Goal: Communication & Community: Answer question/provide support

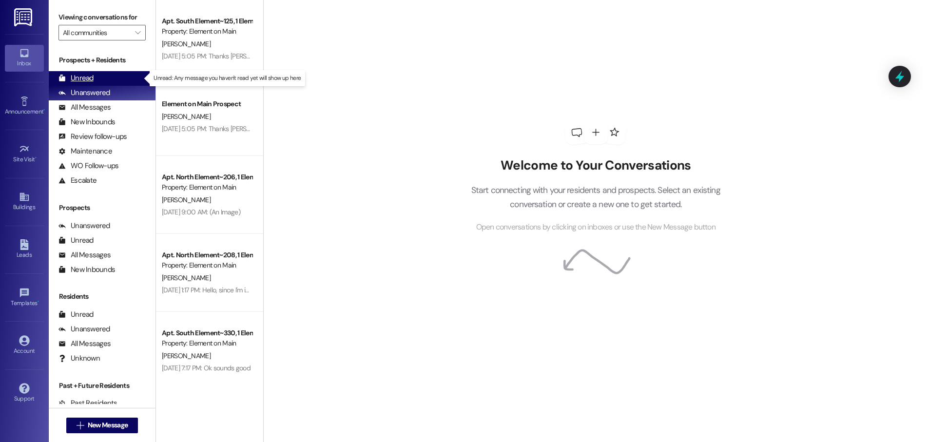
click at [84, 77] on div "Unread" at bounding box center [75, 78] width 35 height 10
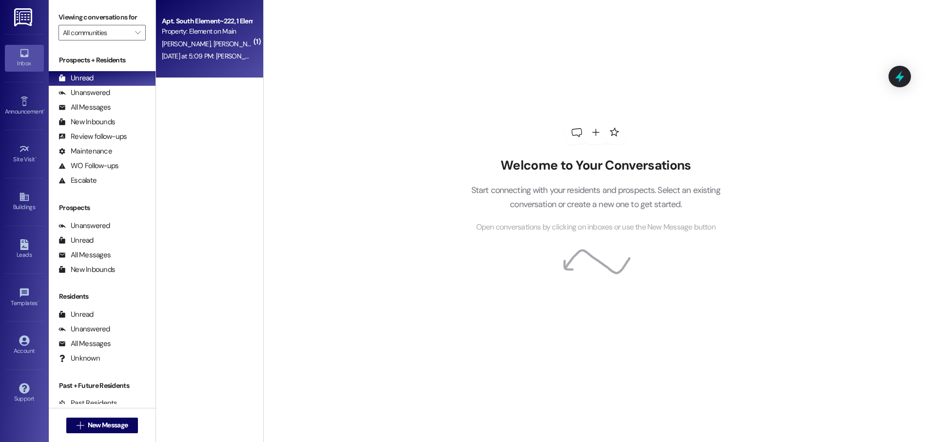
click at [231, 72] on div "Apt. South Element~222, 1 Element on Main - South Element Property: Element on …" at bounding box center [209, 39] width 107 height 78
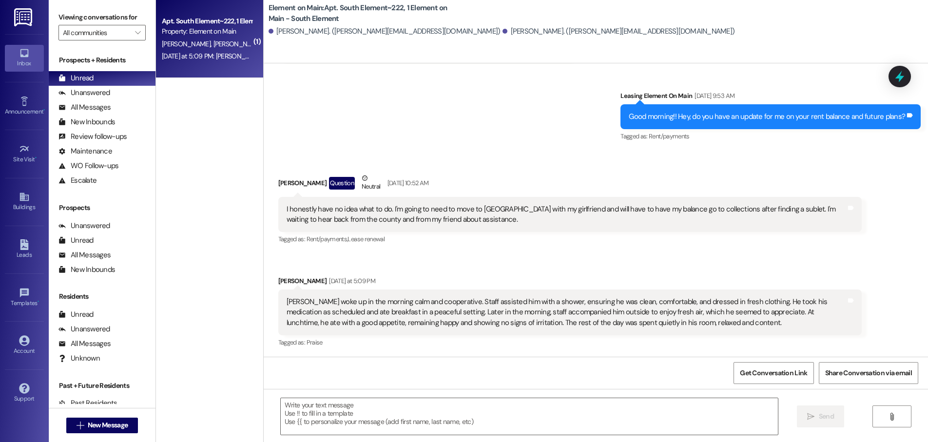
scroll to position [4296, 0]
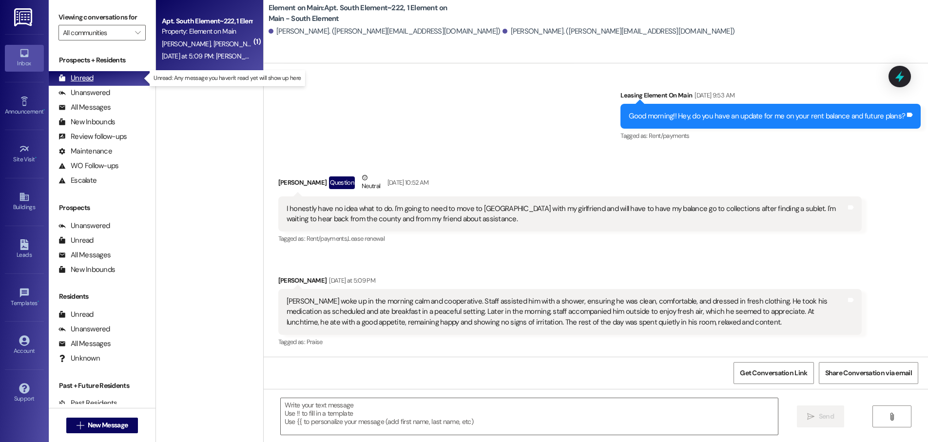
click at [81, 77] on div "Unread" at bounding box center [75, 78] width 35 height 10
drag, startPoint x: 362, startPoint y: 328, endPoint x: 362, endPoint y: 342, distance: 13.6
click at [362, 342] on div "Tagged as: Praise Click to highlight conversations about Praise" at bounding box center [569, 342] width 583 height 14
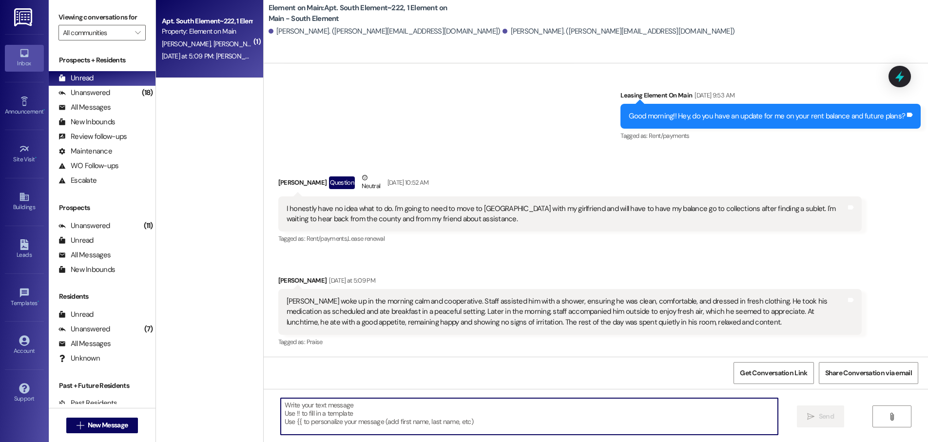
click at [294, 413] on textarea at bounding box center [529, 416] width 497 height 37
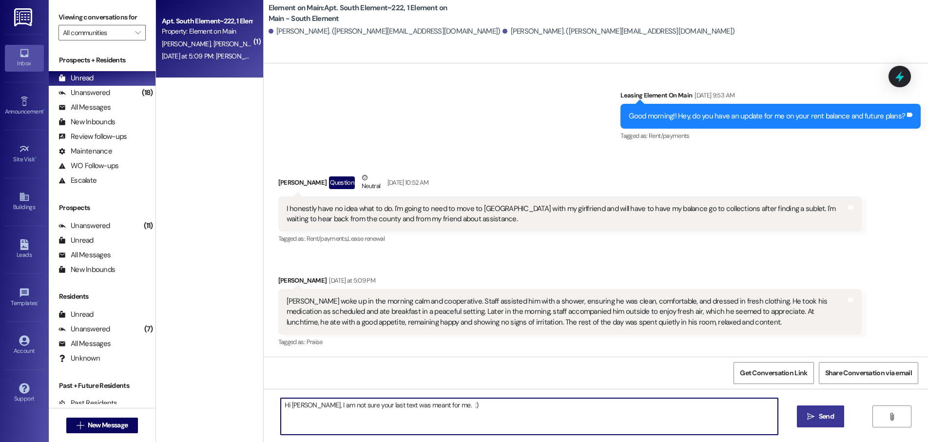
type textarea "Hi Patrick, I am not sure your last text was meant for me. :)"
click at [825, 421] on span "Send" at bounding box center [826, 416] width 15 height 10
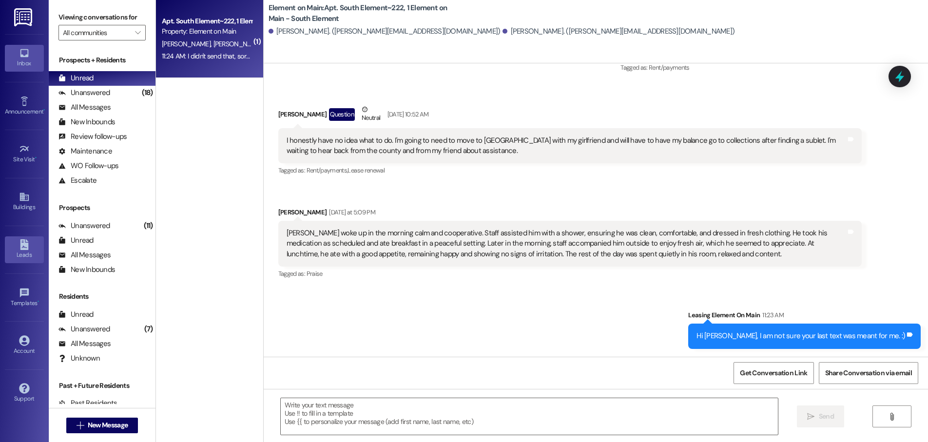
scroll to position [4432, 0]
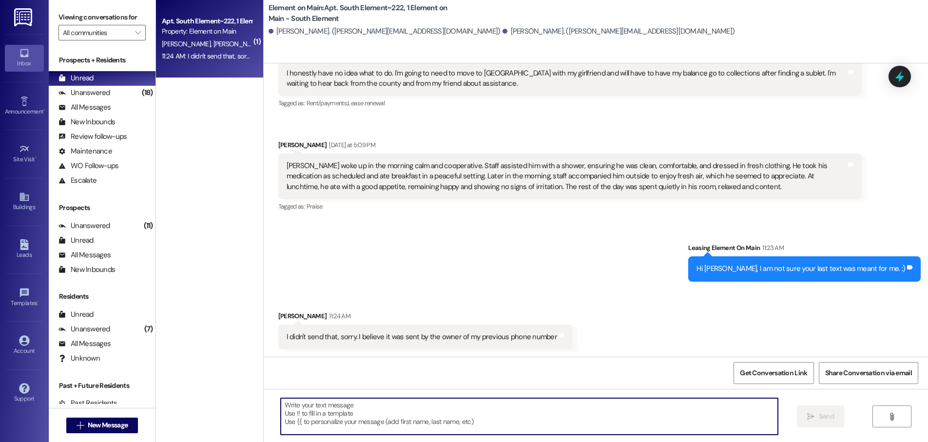
click at [293, 419] on textarea at bounding box center [529, 416] width 497 height 37
type textarea "hahaha no worries!"
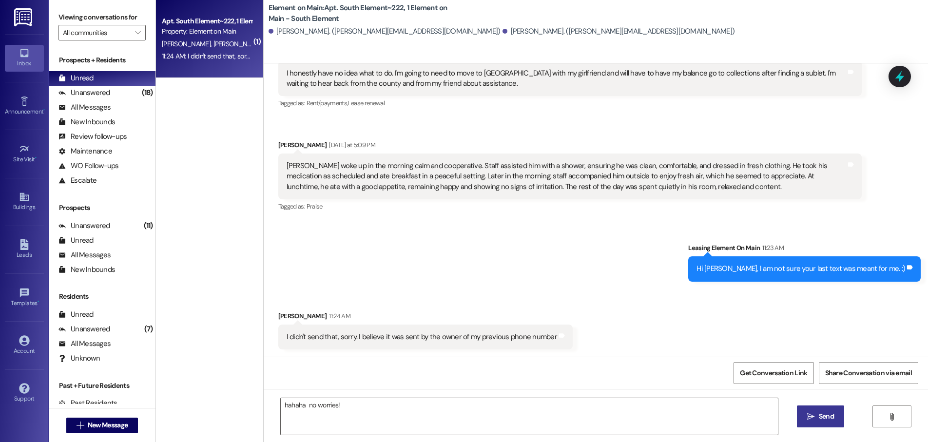
click at [828, 417] on span "Send" at bounding box center [826, 416] width 15 height 10
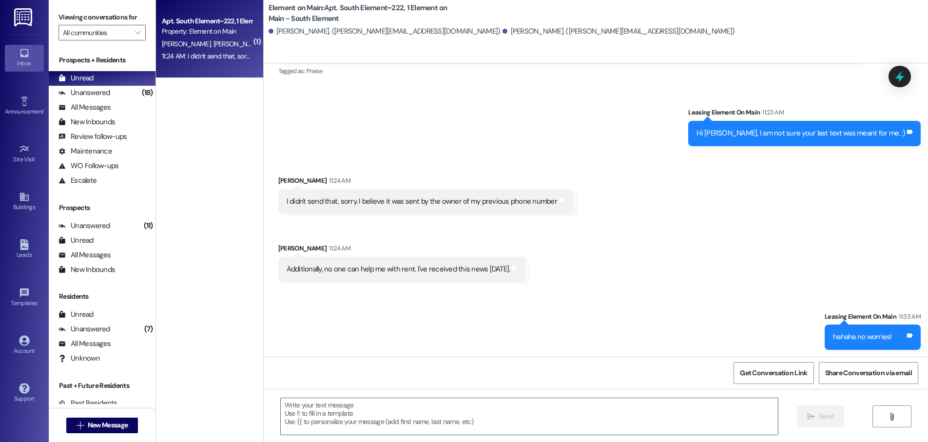
scroll to position [4568, 0]
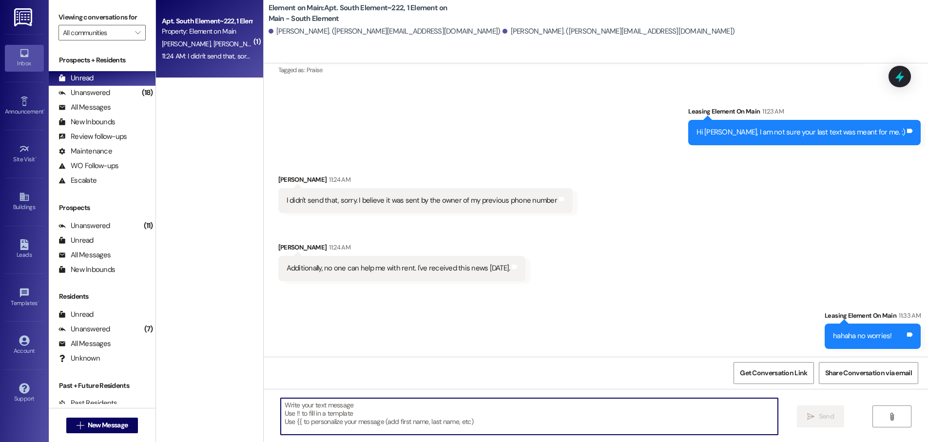
click at [286, 408] on textarea at bounding box center [529, 416] width 497 height 37
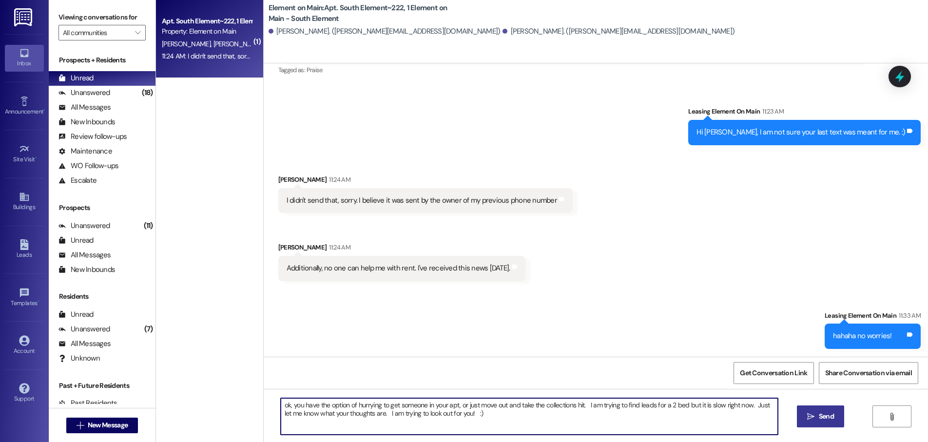
type textarea "ok, you have the option of hurrying to get someone in your apt, or just move ou…"
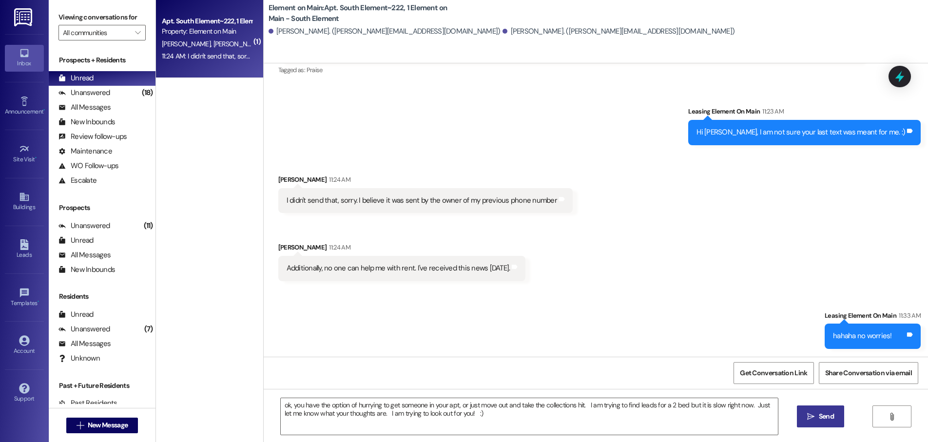
click at [826, 417] on span "Send" at bounding box center [826, 416] width 15 height 10
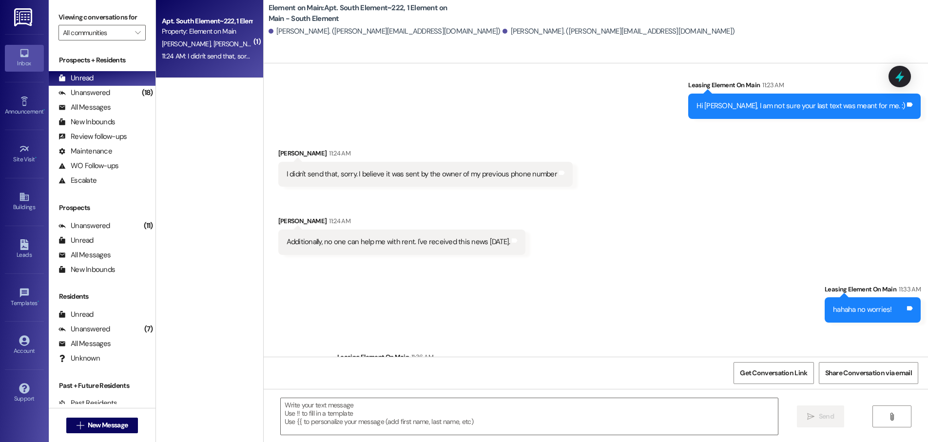
scroll to position [4647, 0]
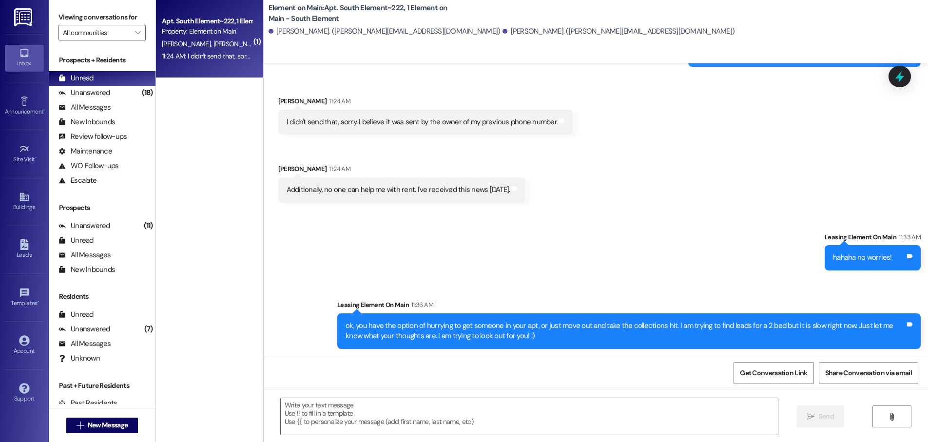
click at [627, 210] on div "Sent via SMS Leasing Element On Main Nov 06, 2024 at 11:51 AM I took your late …" at bounding box center [596, 209] width 664 height 293
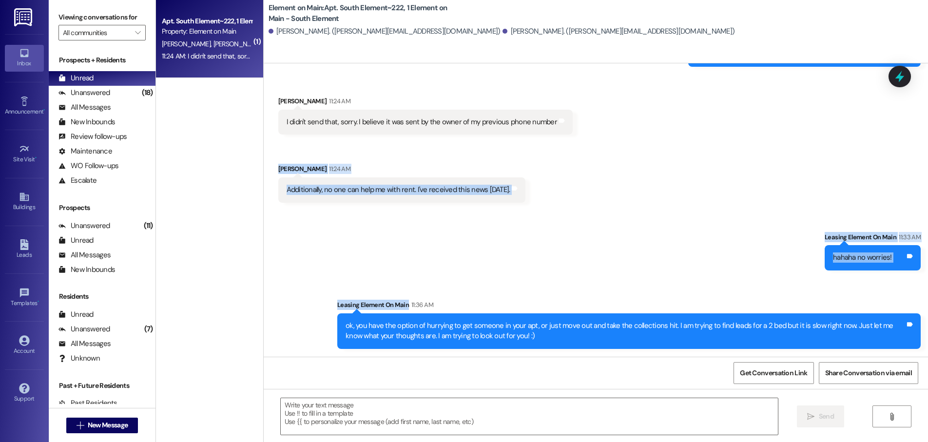
click at [264, 285] on div "Sent via SMS Leasing Element On Main 11:33 AM hahaha no worries! Tags and notes…" at bounding box center [596, 283] width 664 height 146
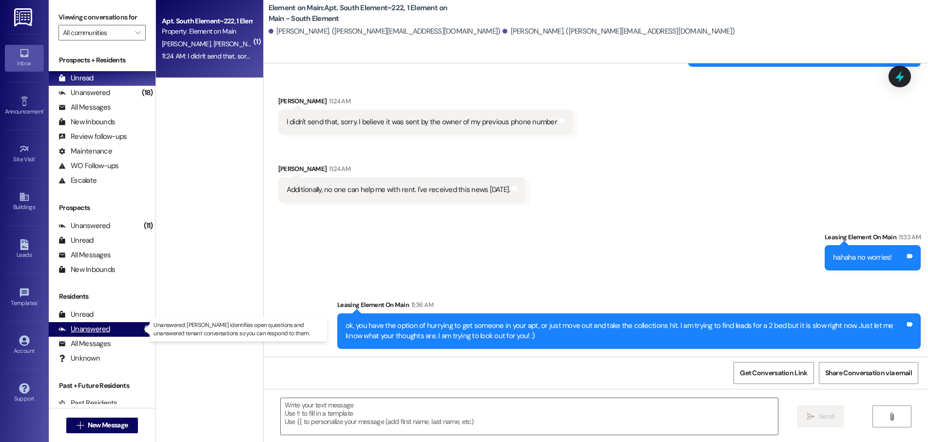
click at [95, 329] on div "Unanswered" at bounding box center [84, 329] width 52 height 10
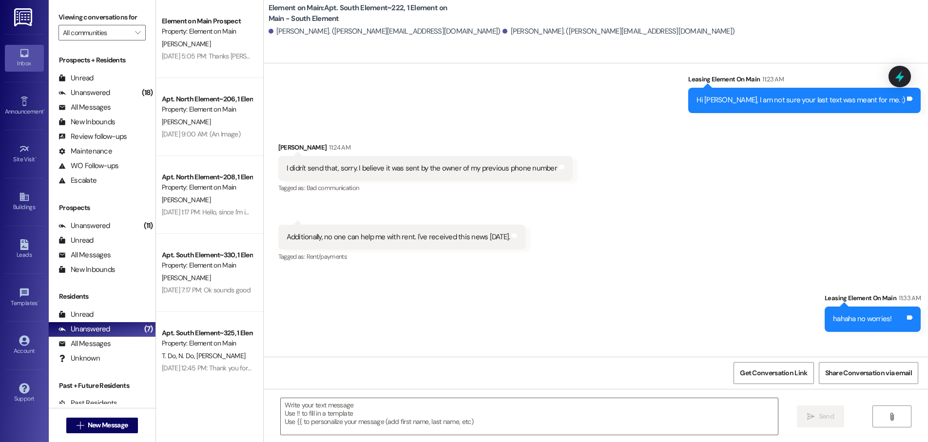
scroll to position [4648, 0]
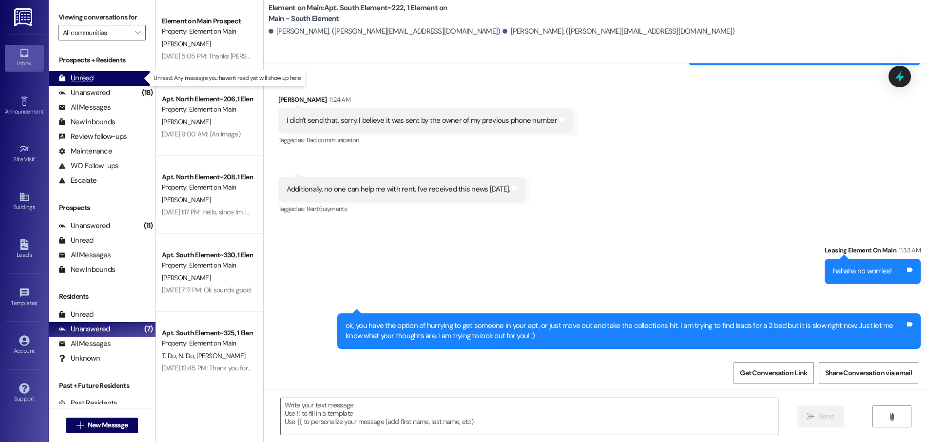
click at [78, 76] on div "Unread" at bounding box center [75, 78] width 35 height 10
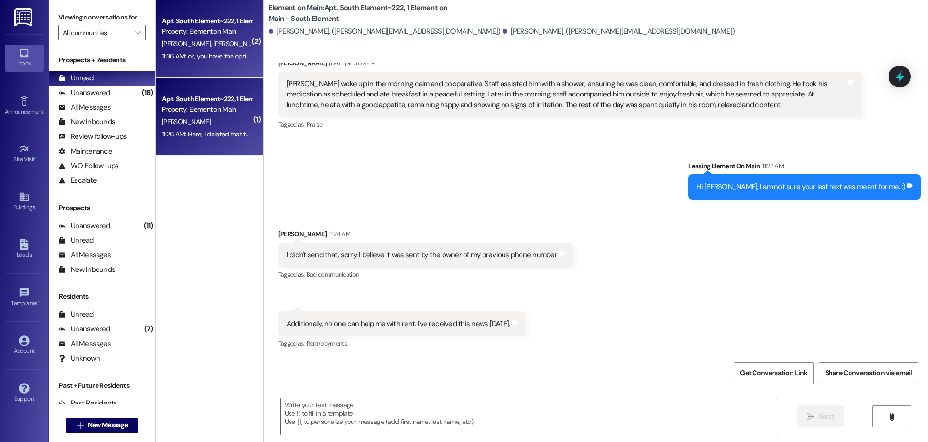
scroll to position [4515, 0]
click at [216, 144] on div "Apt. South Element~222, 1 Element on Main - South Element Property: Element on …" at bounding box center [209, 117] width 107 height 78
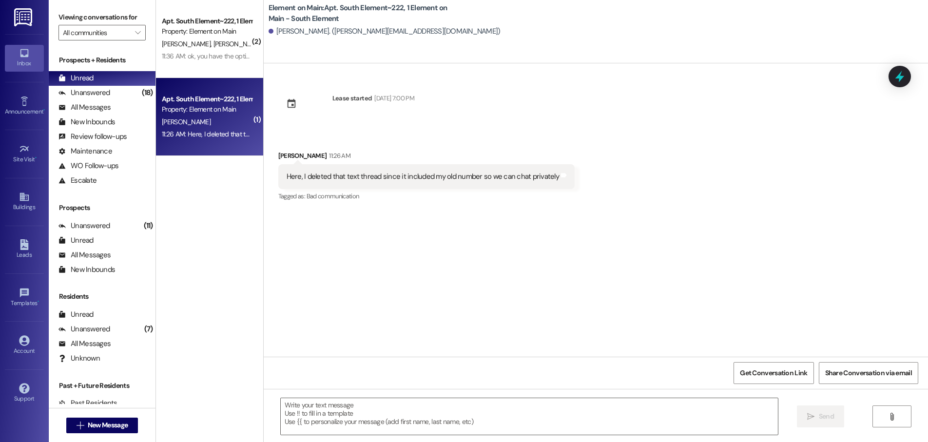
scroll to position [0, 0]
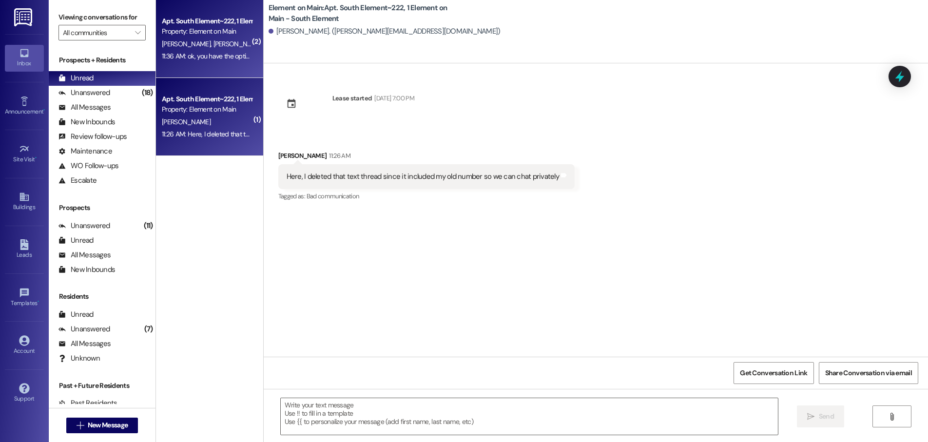
click at [208, 75] on div "Apt. South Element~222, 1 Element on Main - South Element Property: Element on …" at bounding box center [209, 39] width 107 height 78
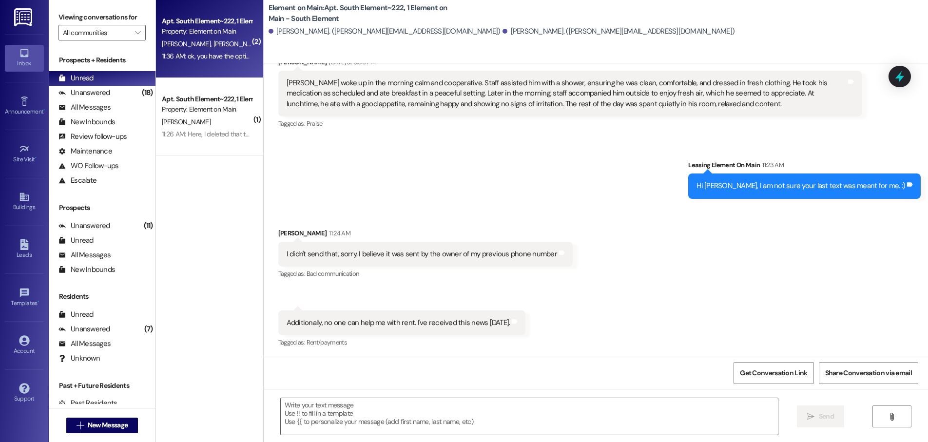
scroll to position [4648, 0]
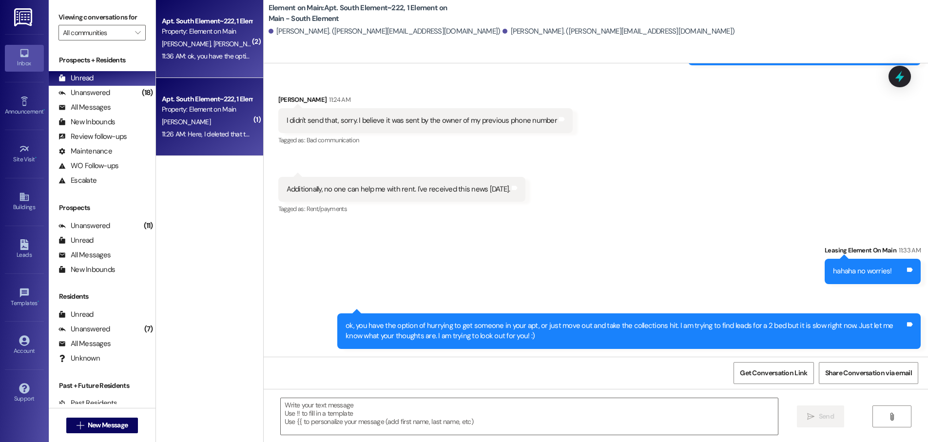
click at [209, 145] on div "Apt. South Element~222, 1 Element on Main - South Element Property: Element on …" at bounding box center [209, 117] width 107 height 78
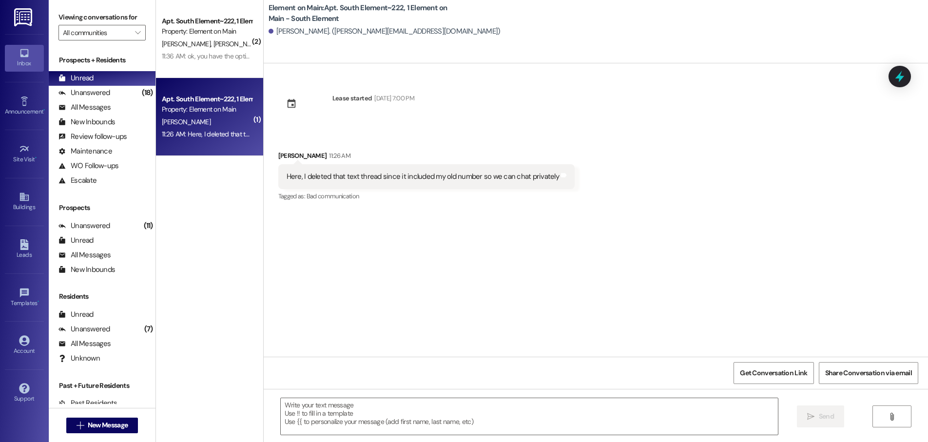
scroll to position [0, 0]
click at [296, 406] on textarea at bounding box center [529, 416] width 497 height 37
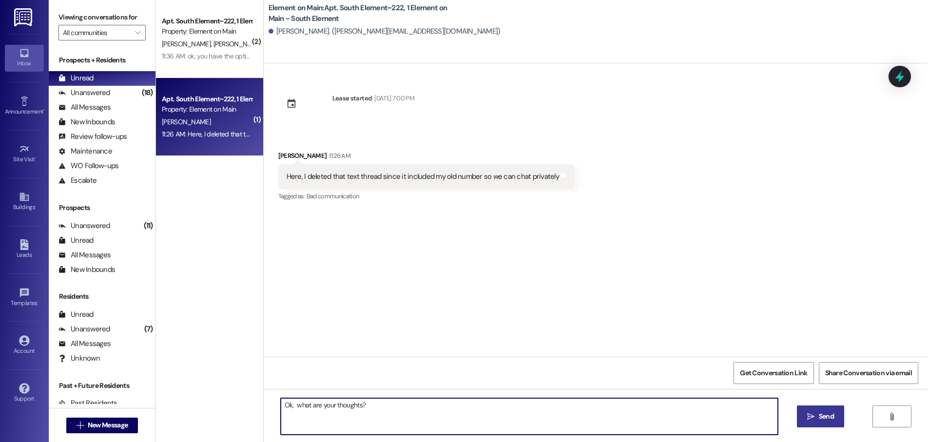
type textarea "Ok, what are your thoughts?"
click at [821, 415] on span "Send" at bounding box center [826, 416] width 15 height 10
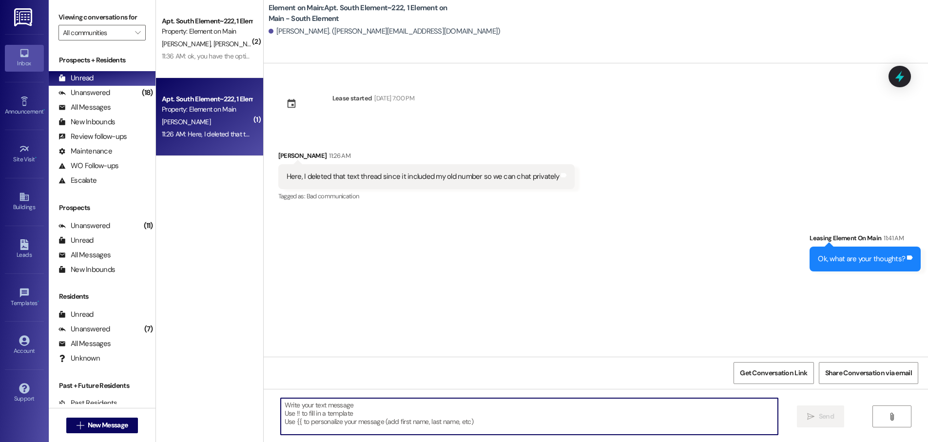
click at [292, 414] on textarea at bounding box center [529, 416] width 497 height 37
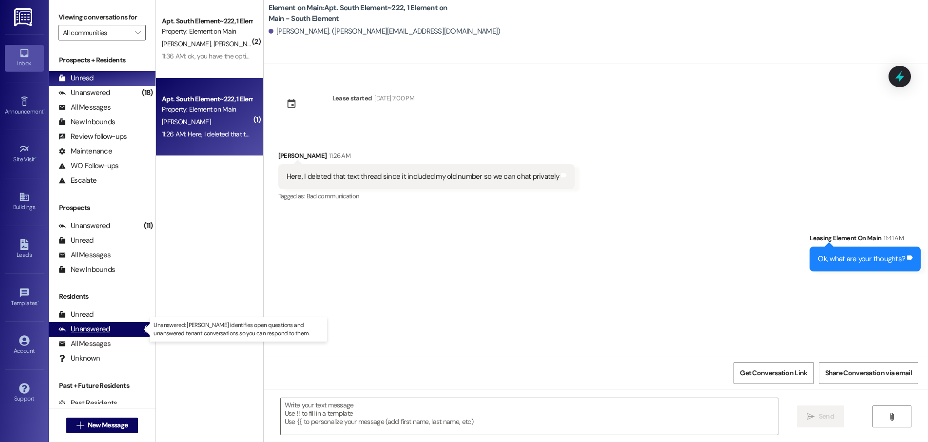
click at [84, 329] on div "Unanswered" at bounding box center [84, 329] width 52 height 10
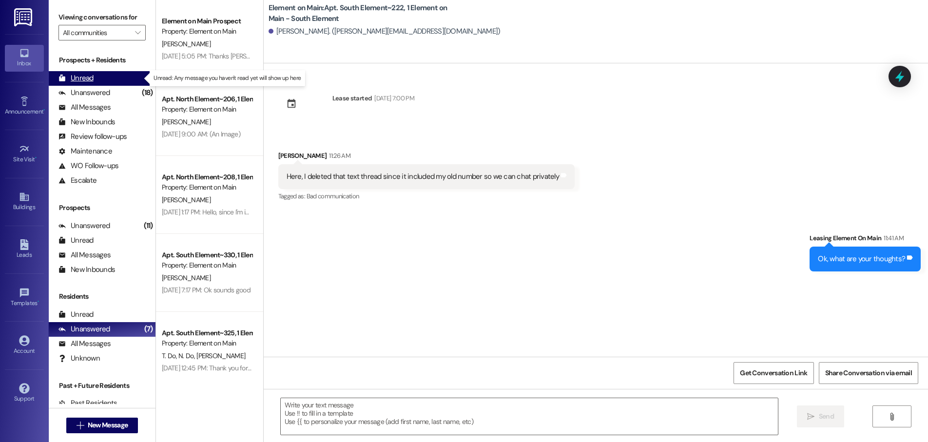
click at [77, 80] on div "Unread" at bounding box center [75, 78] width 35 height 10
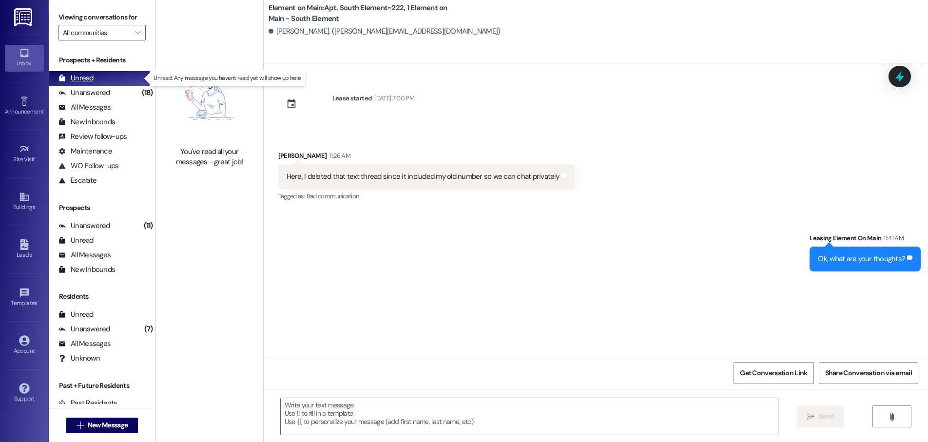
click at [80, 77] on div "Unread" at bounding box center [75, 78] width 35 height 10
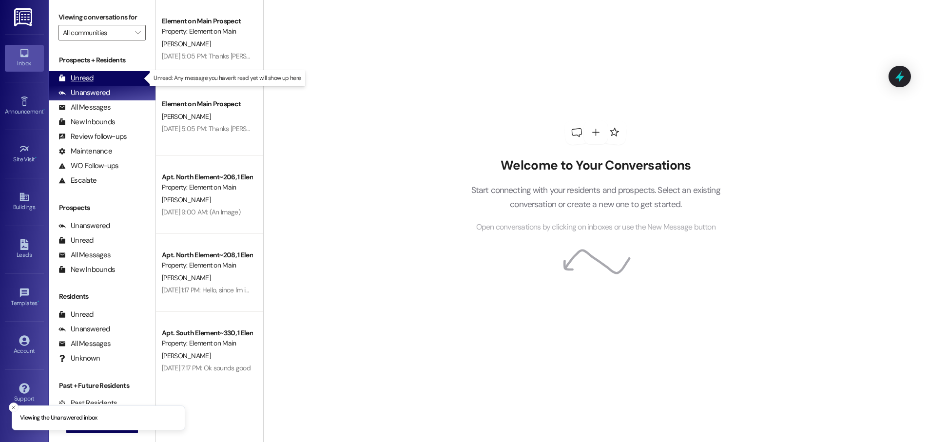
click at [86, 78] on div "Unread" at bounding box center [75, 78] width 35 height 10
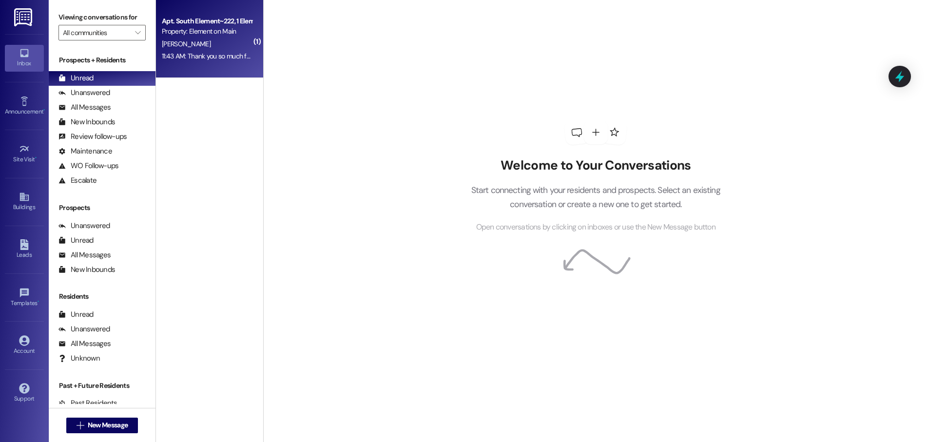
click at [236, 64] on div "Apt. South Element~222, 1 Element on Main - South Element Property: Element on …" at bounding box center [209, 39] width 107 height 78
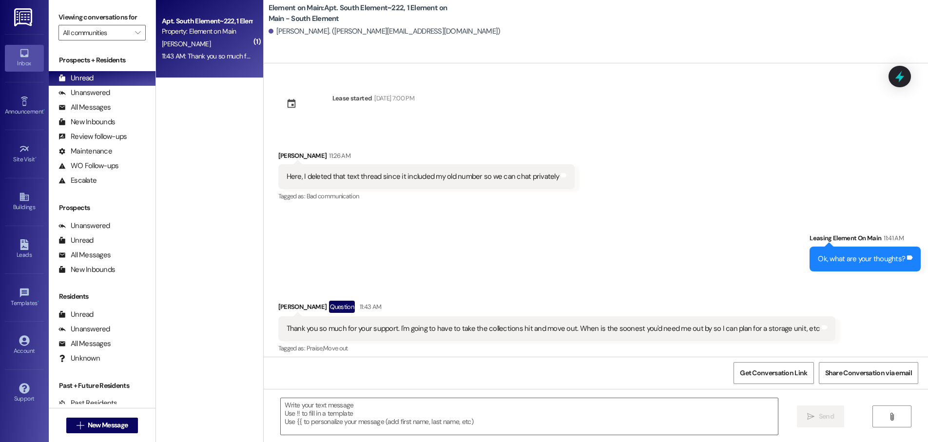
scroll to position [6, 0]
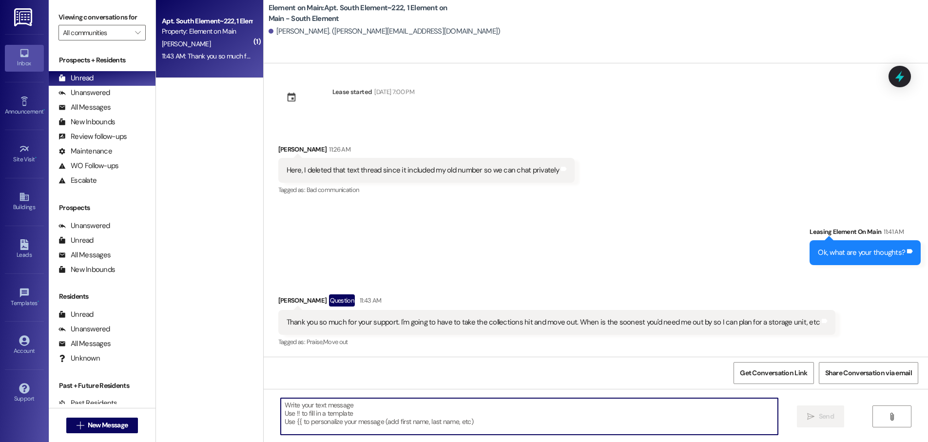
click at [297, 415] on textarea at bounding box center [529, 416] width 497 height 37
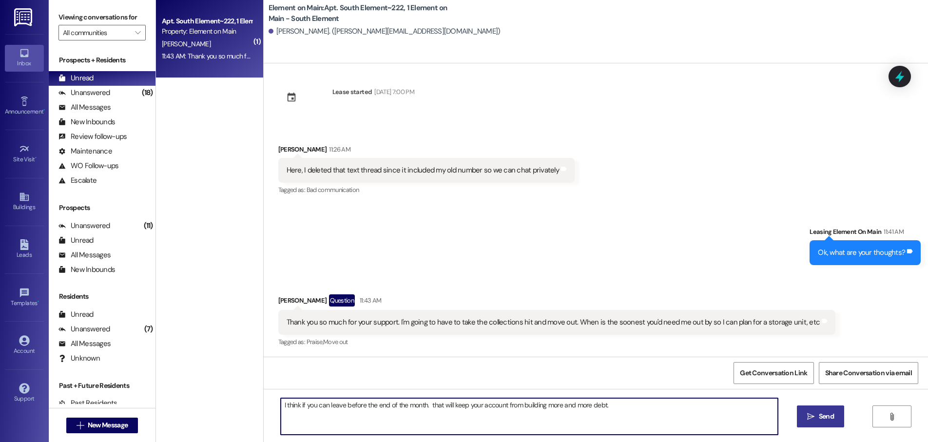
type textarea "I think if you can leave before the end of the month. that will keep your accou…"
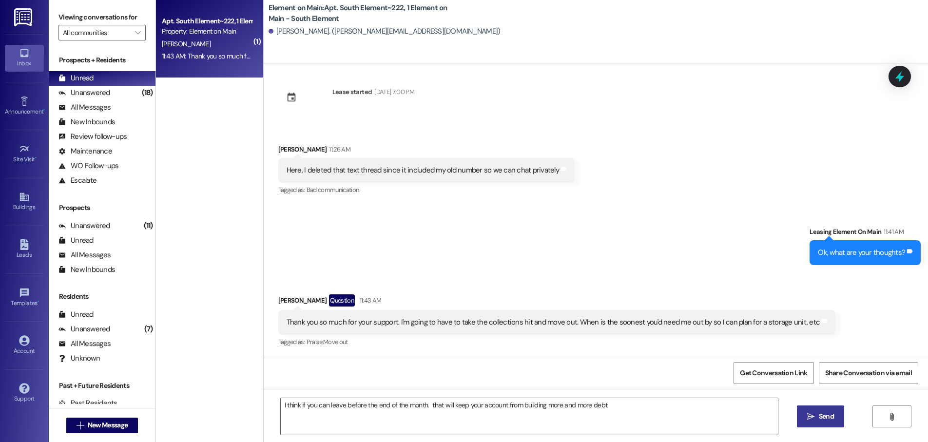
click at [821, 415] on span "Send" at bounding box center [826, 416] width 15 height 10
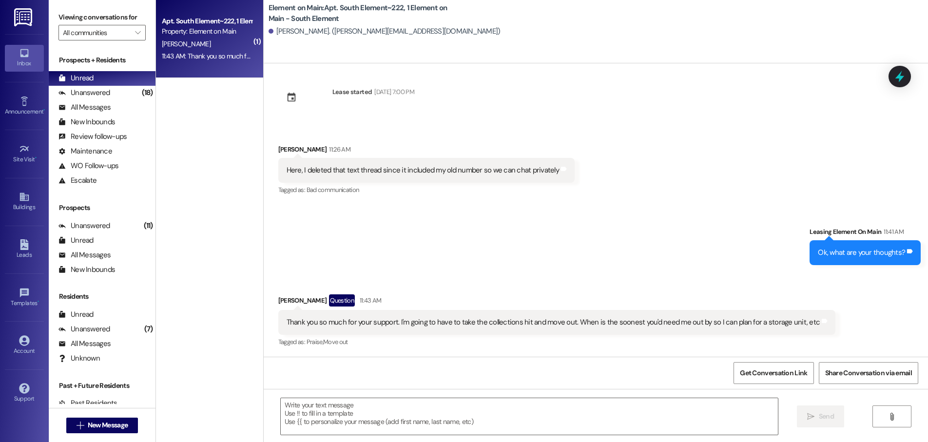
scroll to position [75, 0]
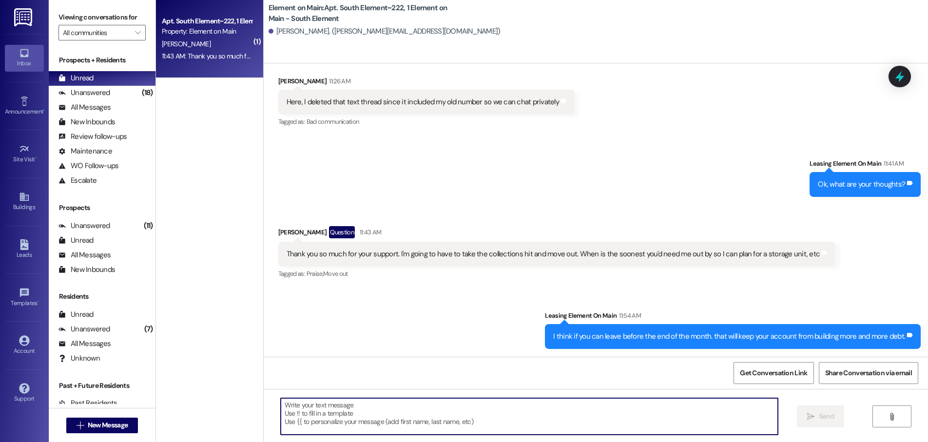
click at [284, 407] on textarea at bounding box center [529, 416] width 497 height 37
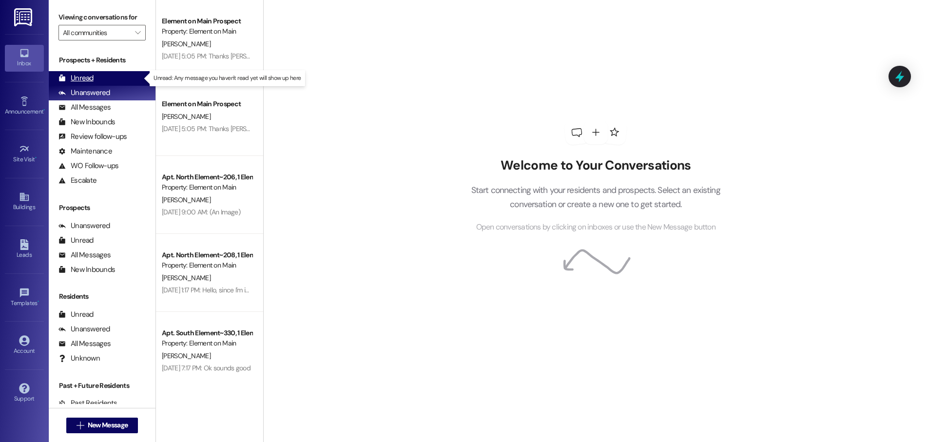
click at [75, 79] on div "Unread" at bounding box center [75, 78] width 35 height 10
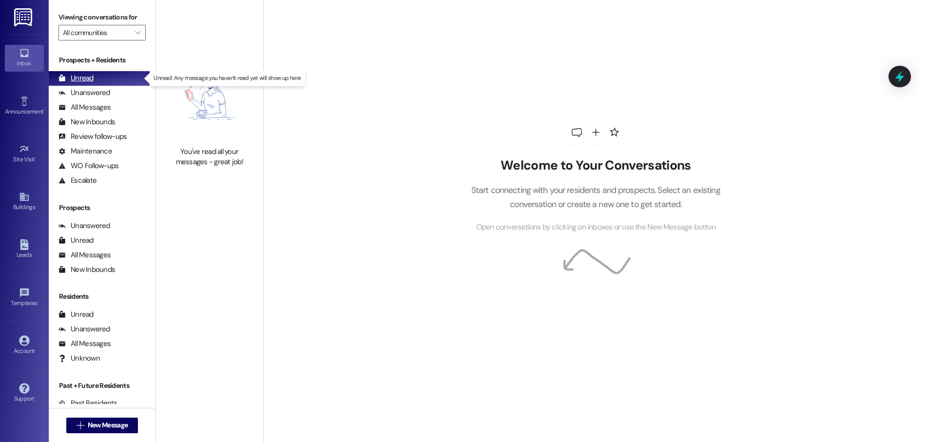
click at [80, 76] on div "Unread" at bounding box center [75, 78] width 35 height 10
click at [81, 74] on div "Unread" at bounding box center [75, 78] width 35 height 10
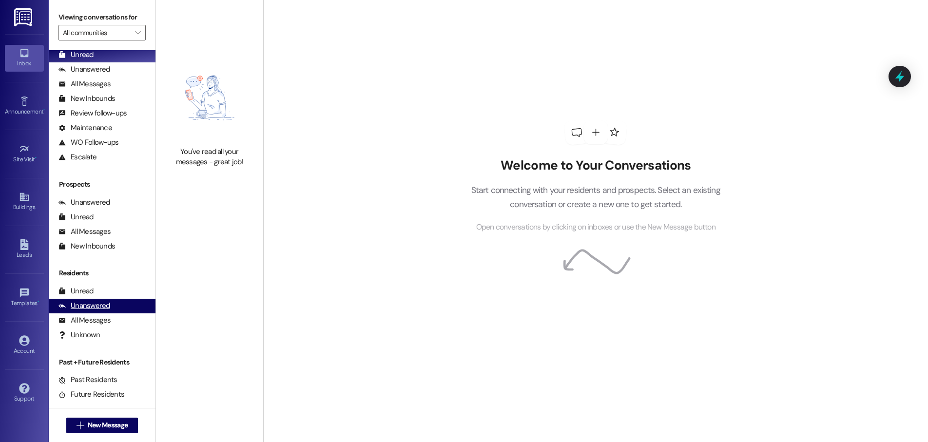
scroll to position [36, 0]
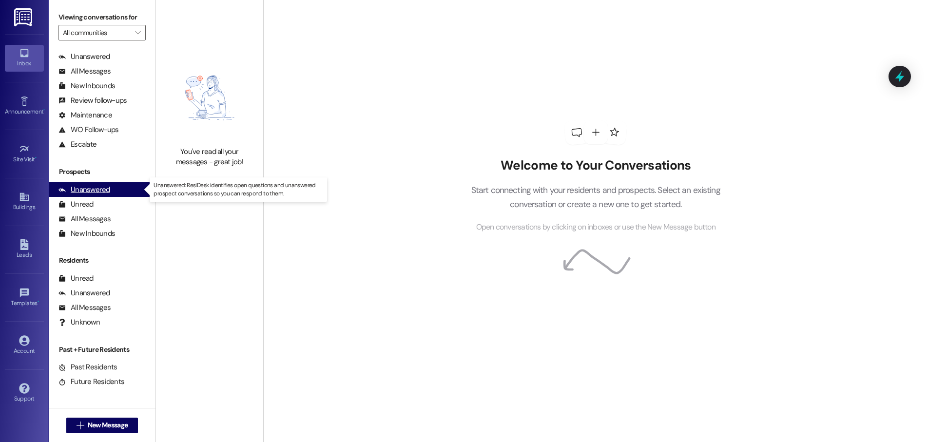
click at [85, 190] on div "Unanswered" at bounding box center [84, 190] width 52 height 10
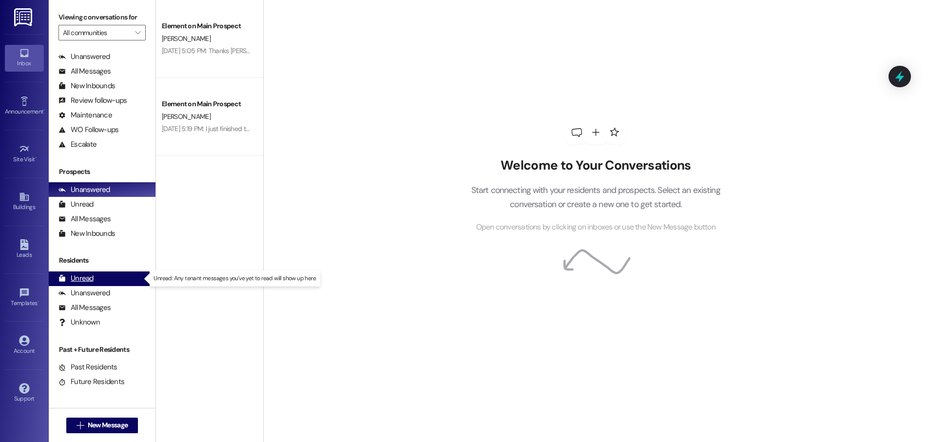
click at [81, 278] on div "Unread" at bounding box center [75, 278] width 35 height 10
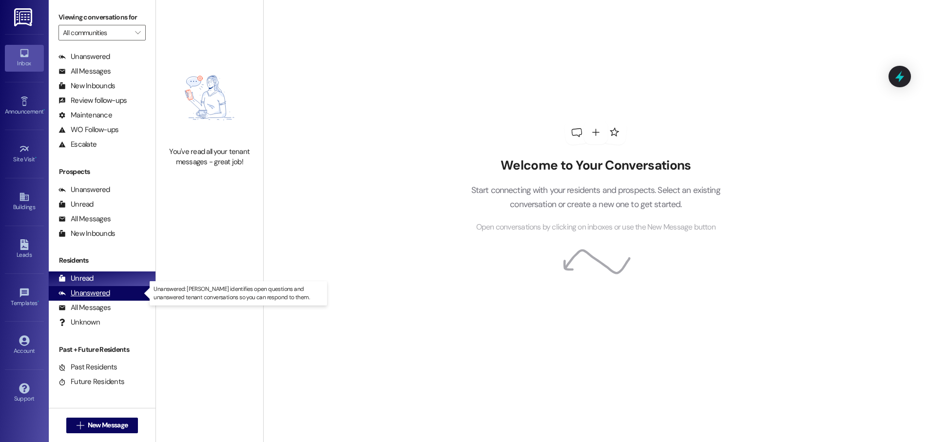
click at [81, 292] on div "Unanswered" at bounding box center [84, 293] width 52 height 10
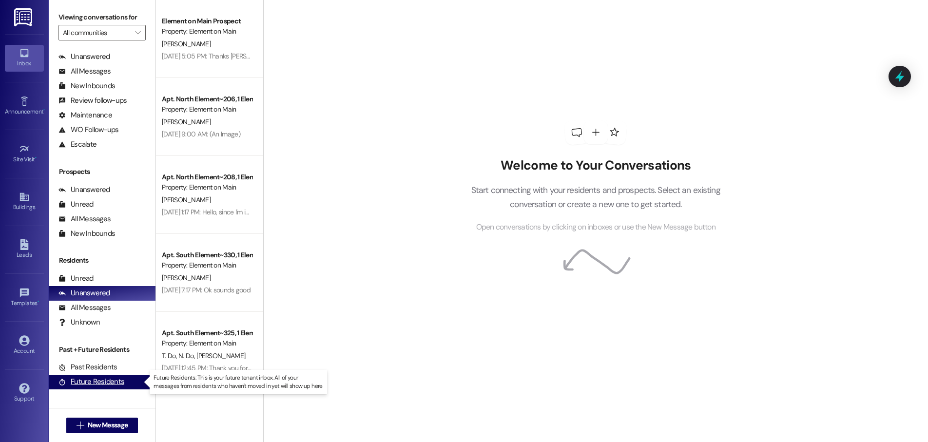
click at [74, 377] on div "Future Residents" at bounding box center [91, 382] width 66 height 10
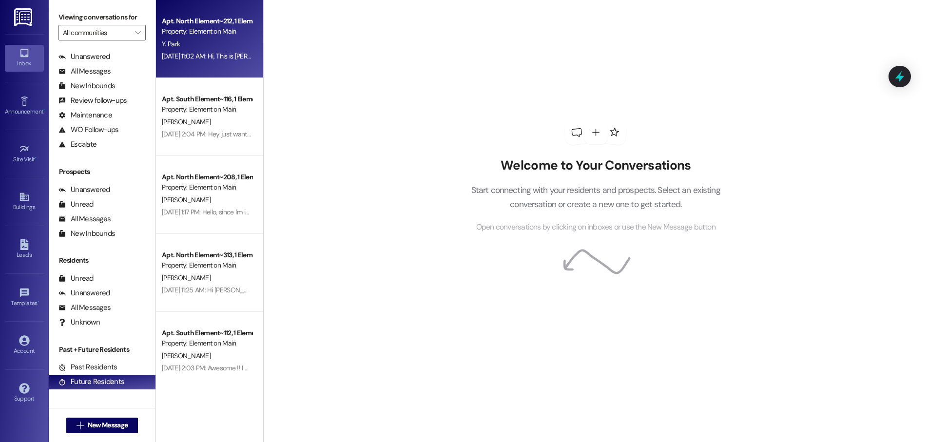
click at [198, 69] on div "Apt. North Element~212, 1 Element on Main - North Element Property: Element on …" at bounding box center [209, 39] width 107 height 78
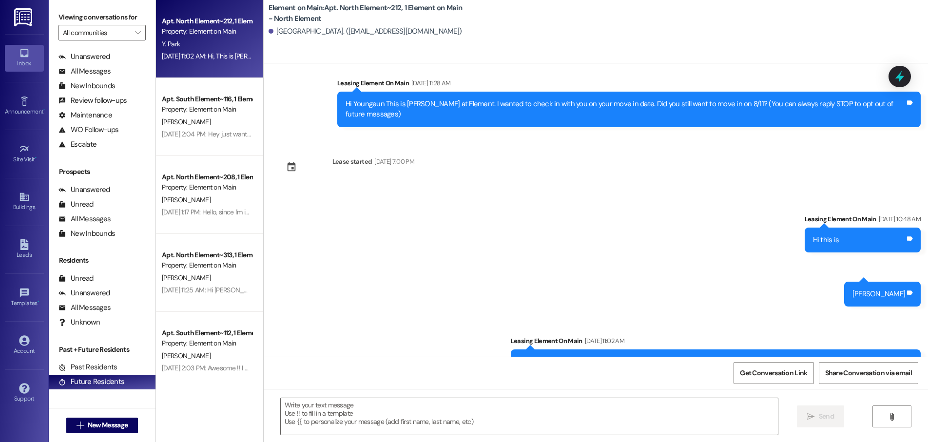
scroll to position [30, 0]
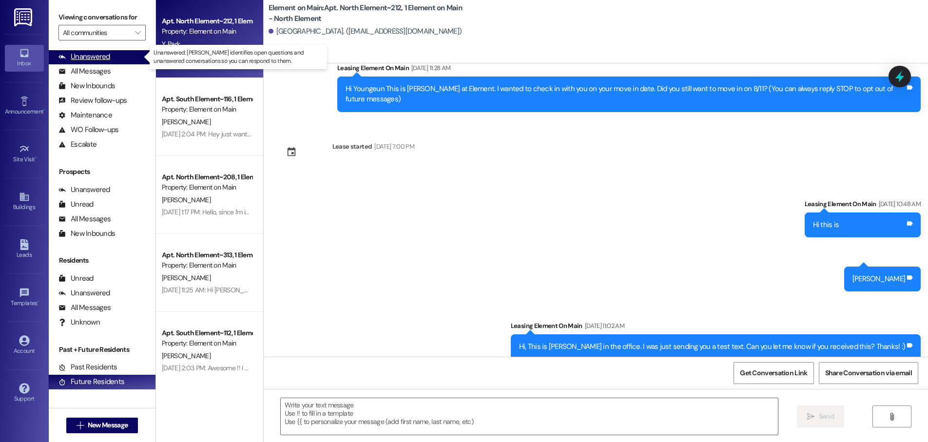
click at [96, 56] on div "Unanswered" at bounding box center [84, 57] width 52 height 10
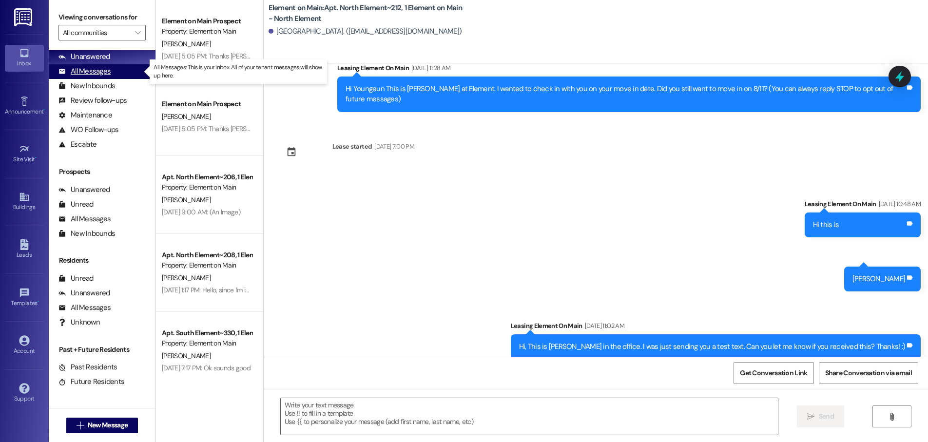
click at [89, 69] on div "All Messages" at bounding box center [84, 71] width 52 height 10
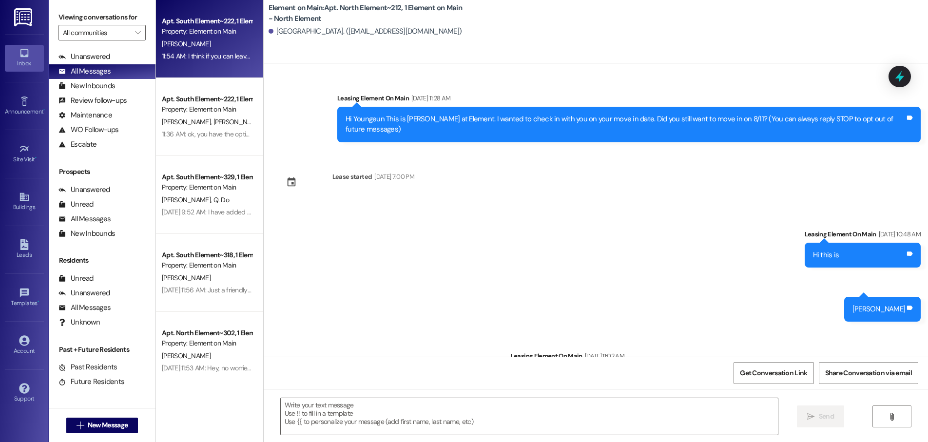
click at [208, 63] on div "Apt. South Element~222, 1 Element on Main - South Element Property: Element on …" at bounding box center [209, 39] width 107 height 78
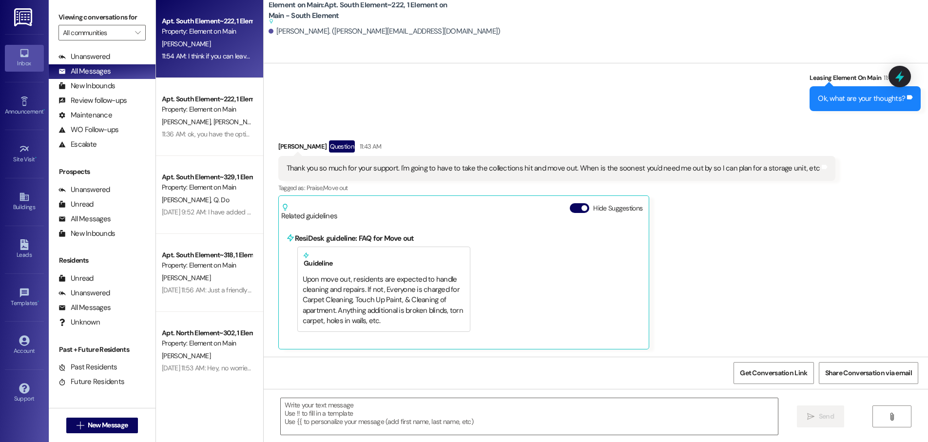
scroll to position [229, 0]
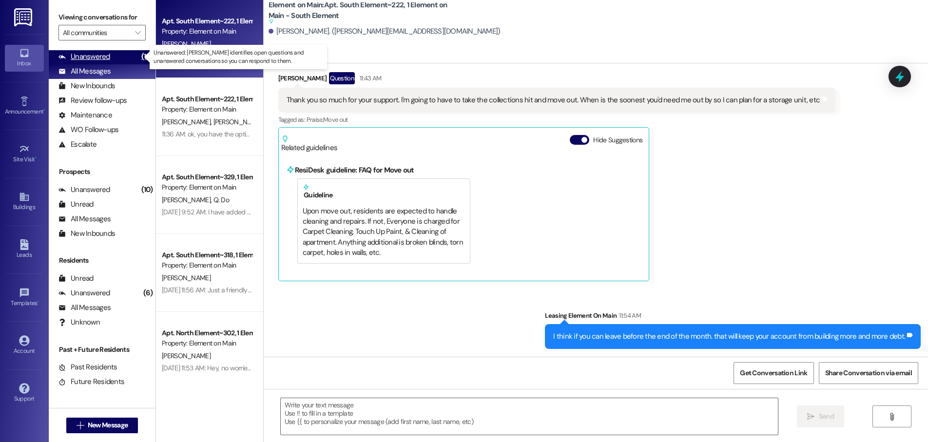
click at [86, 57] on div "Unanswered" at bounding box center [84, 57] width 52 height 10
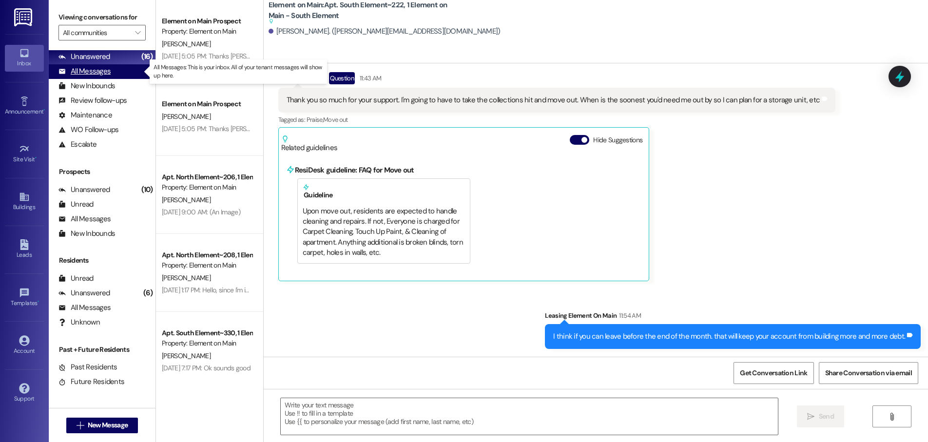
click at [85, 72] on div "All Messages" at bounding box center [84, 71] width 52 height 10
